Goal: Register for event/course

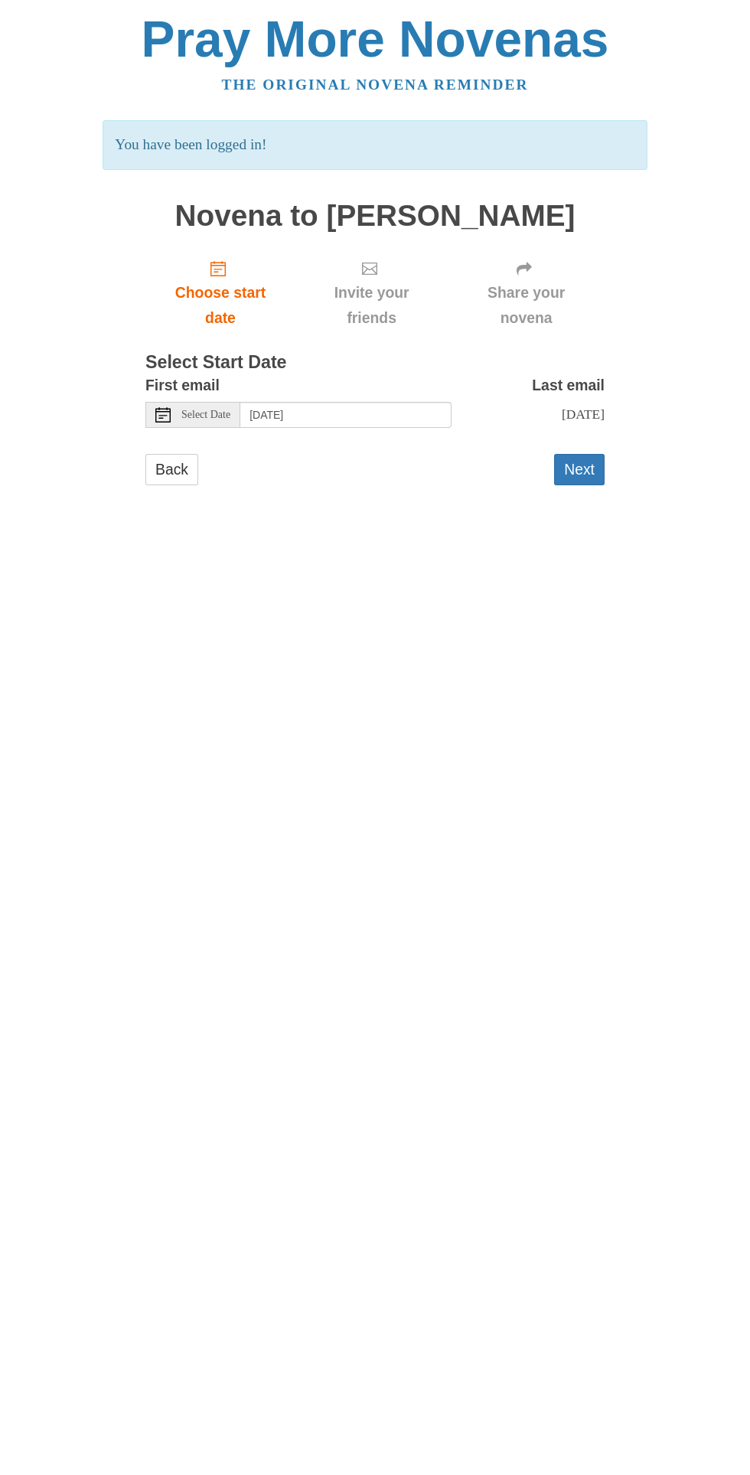
click at [230, 410] on span "Select Date" at bounding box center [205, 415] width 49 height 11
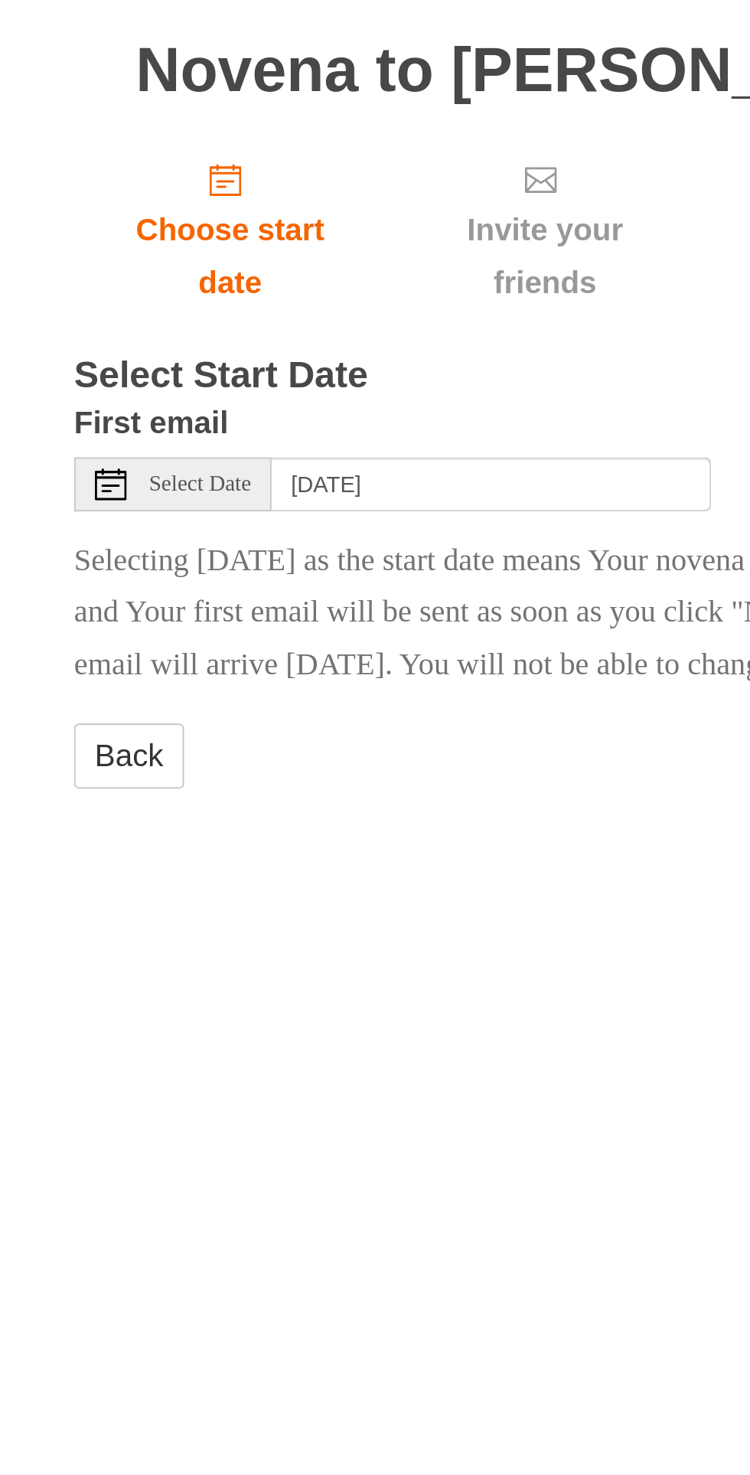
click at [210, 410] on span "Select Date" at bounding box center [205, 415] width 49 height 11
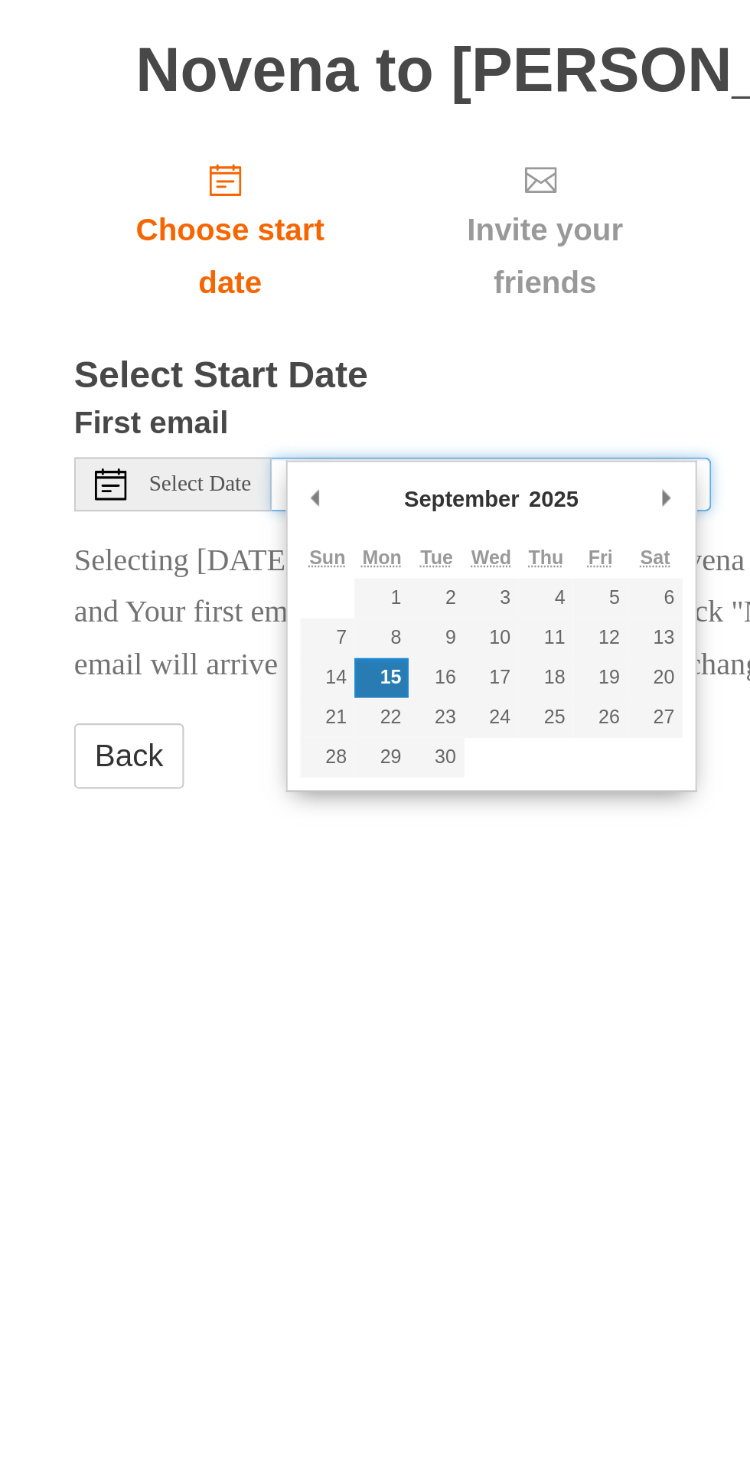
type input "[DATE]"
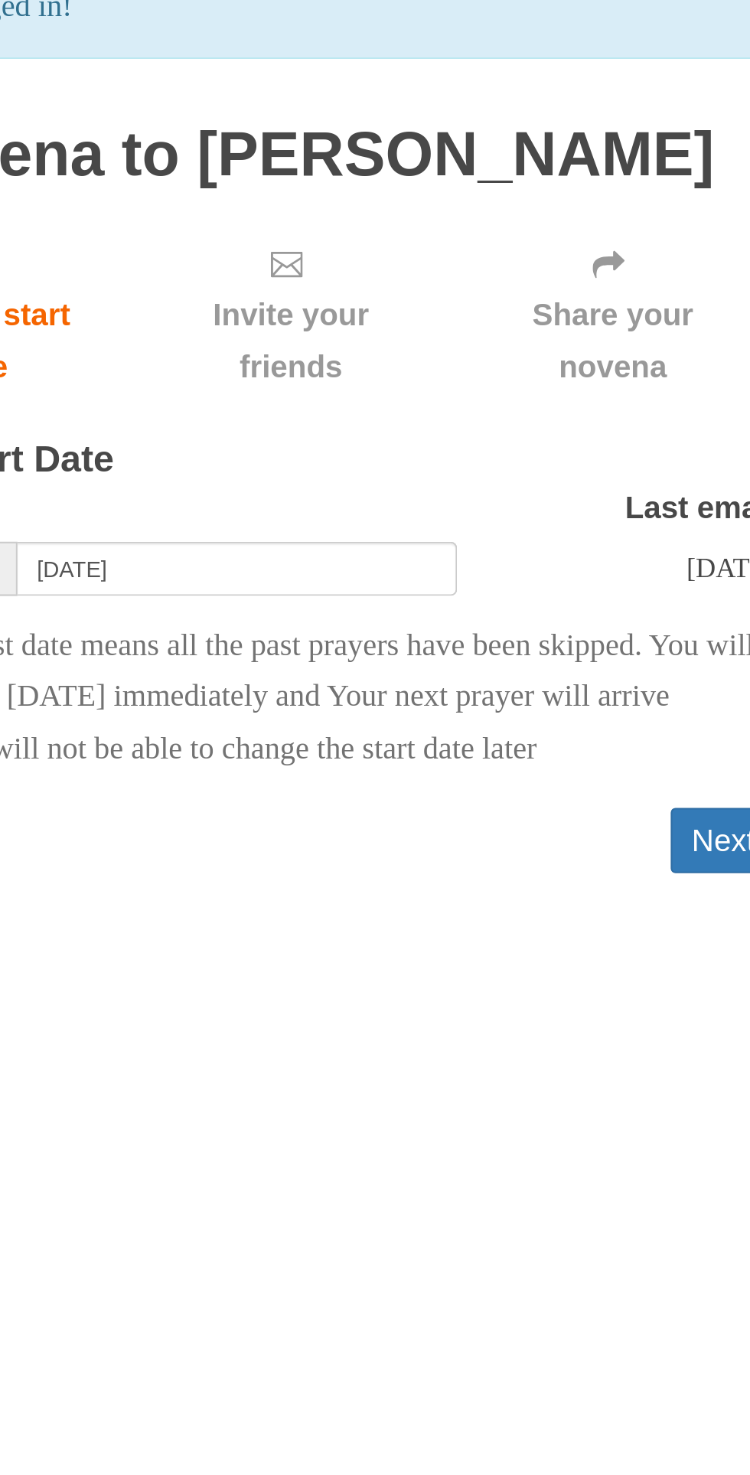
click at [560, 561] on button "Next" at bounding box center [579, 545] width 51 height 31
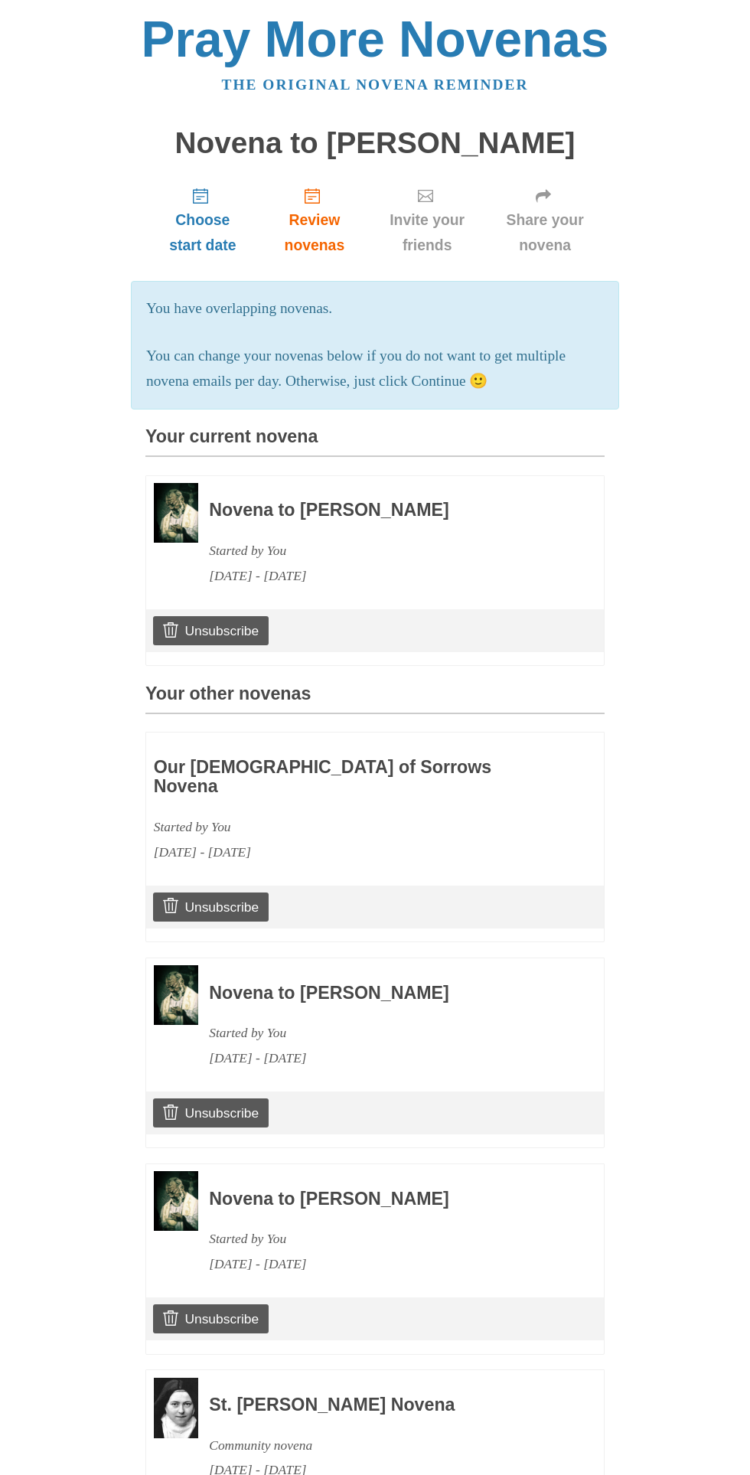
scroll to position [181, 0]
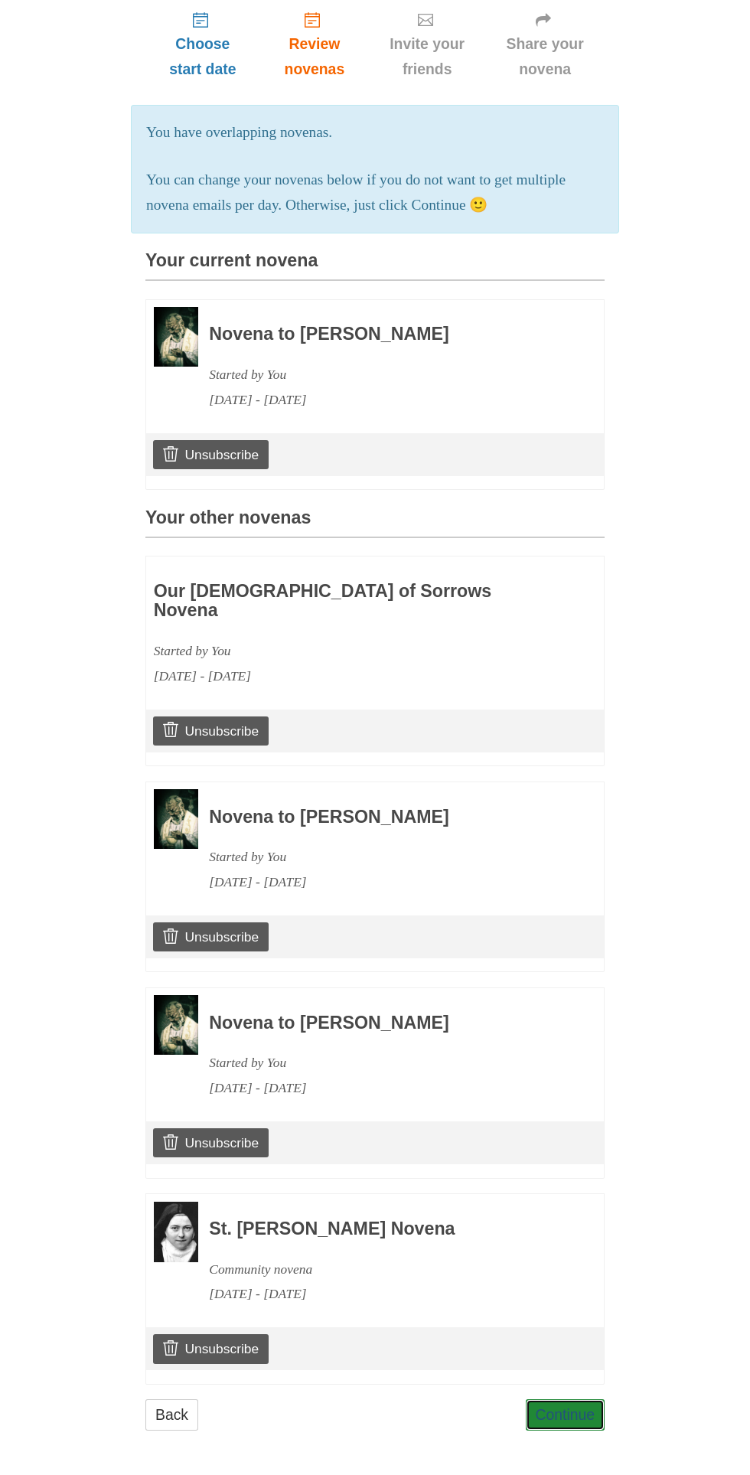
click at [596, 1414] on link "Continue" at bounding box center [566, 1415] width 80 height 31
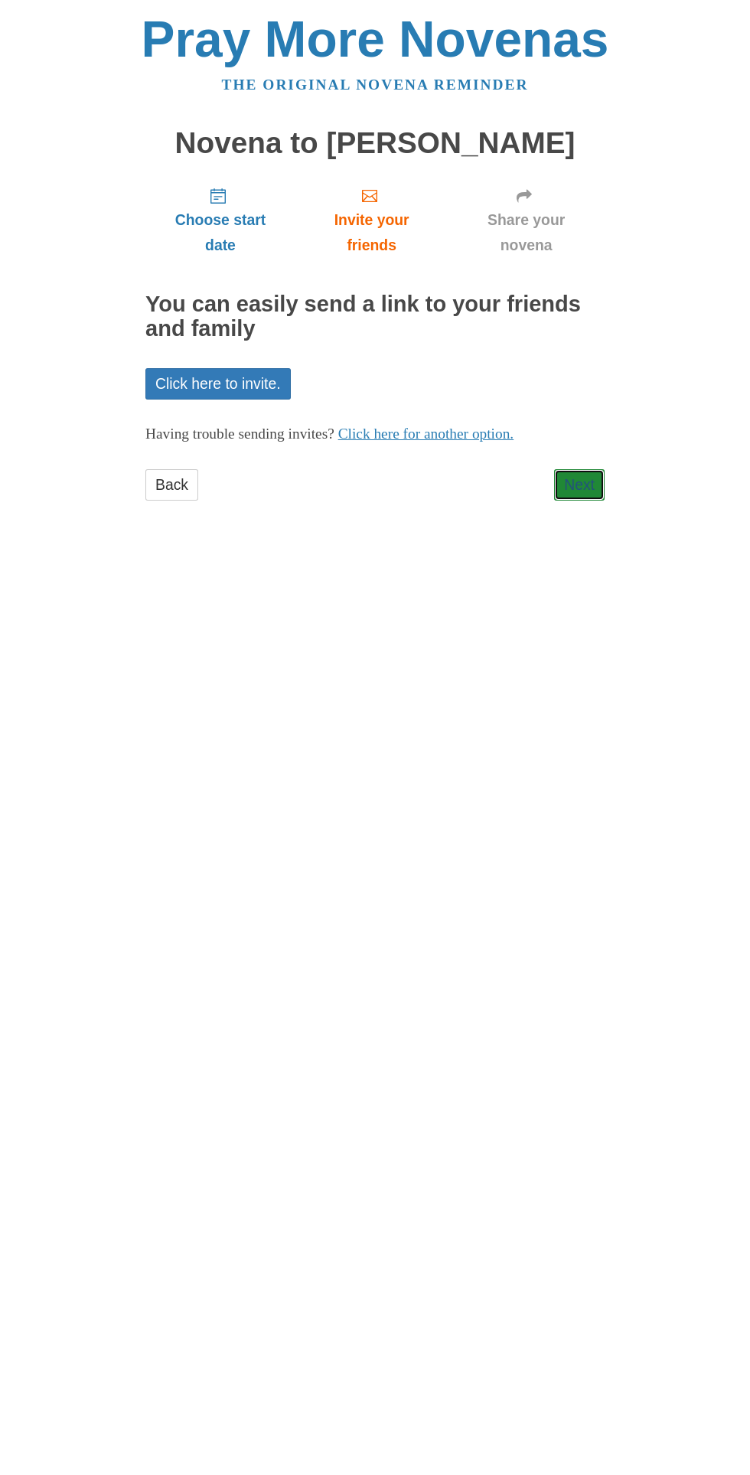
click at [597, 469] on link "Next" at bounding box center [579, 484] width 51 height 31
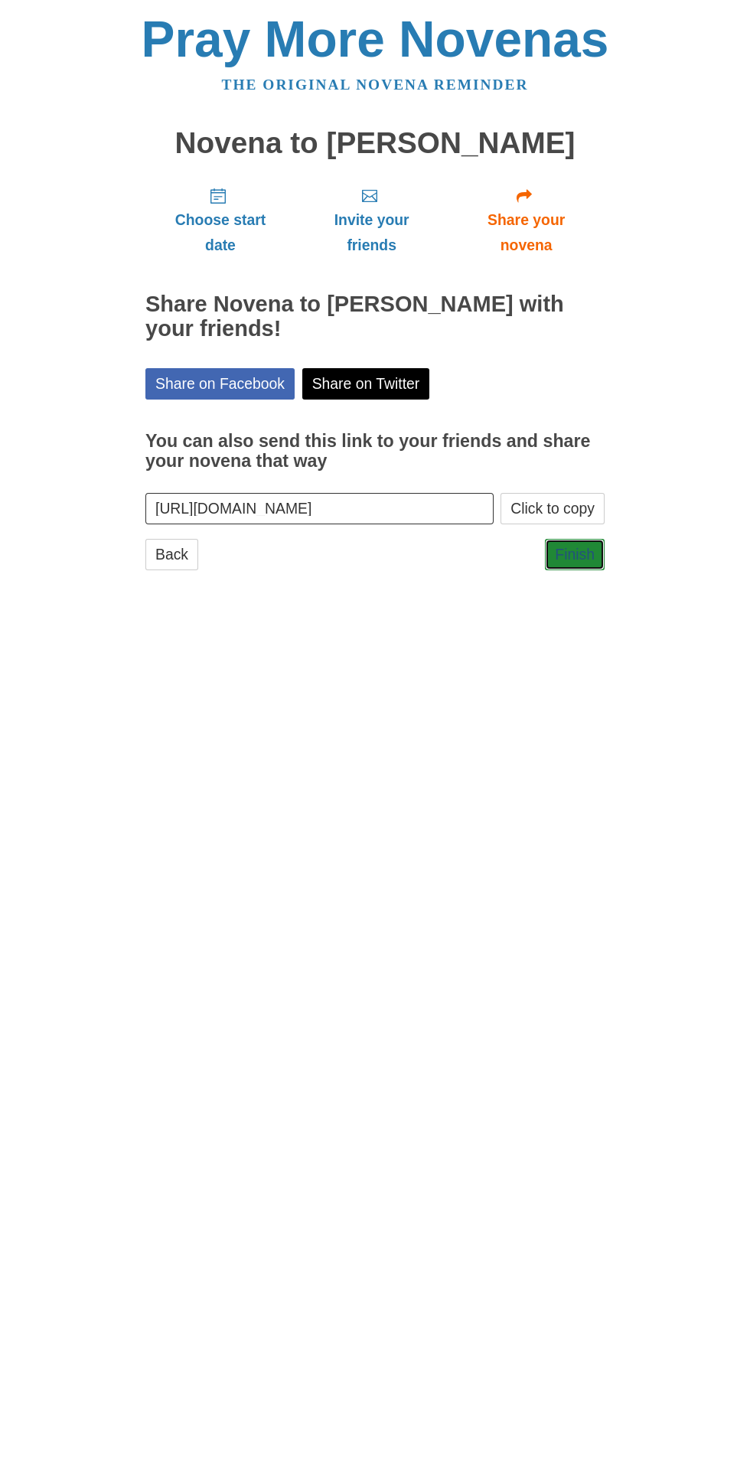
click at [569, 539] on link "Finish" at bounding box center [575, 554] width 60 height 31
